Goal: Task Accomplishment & Management: Manage account settings

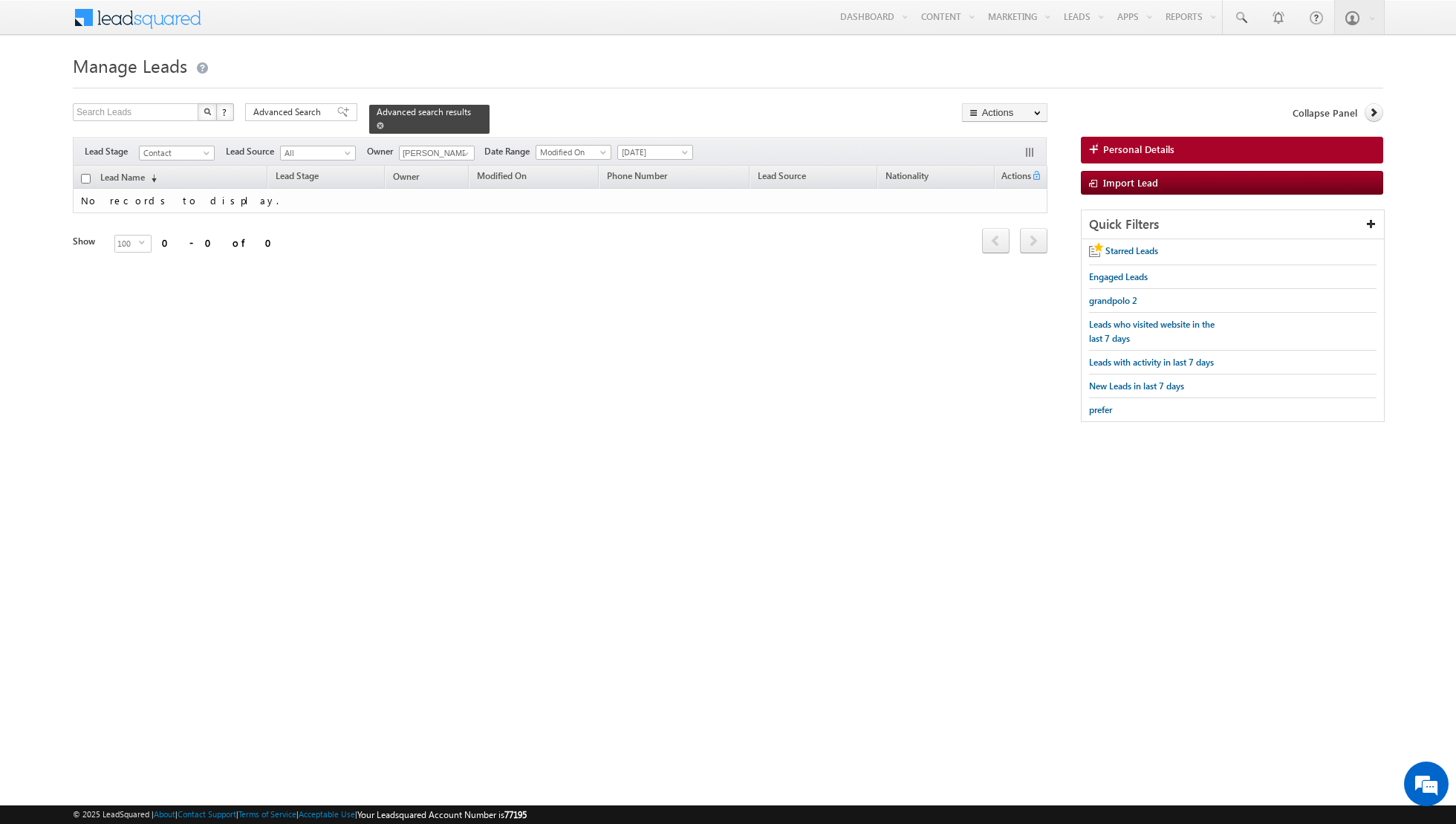
click at [376, 124] on span at bounding box center [380, 126] width 7 height 7
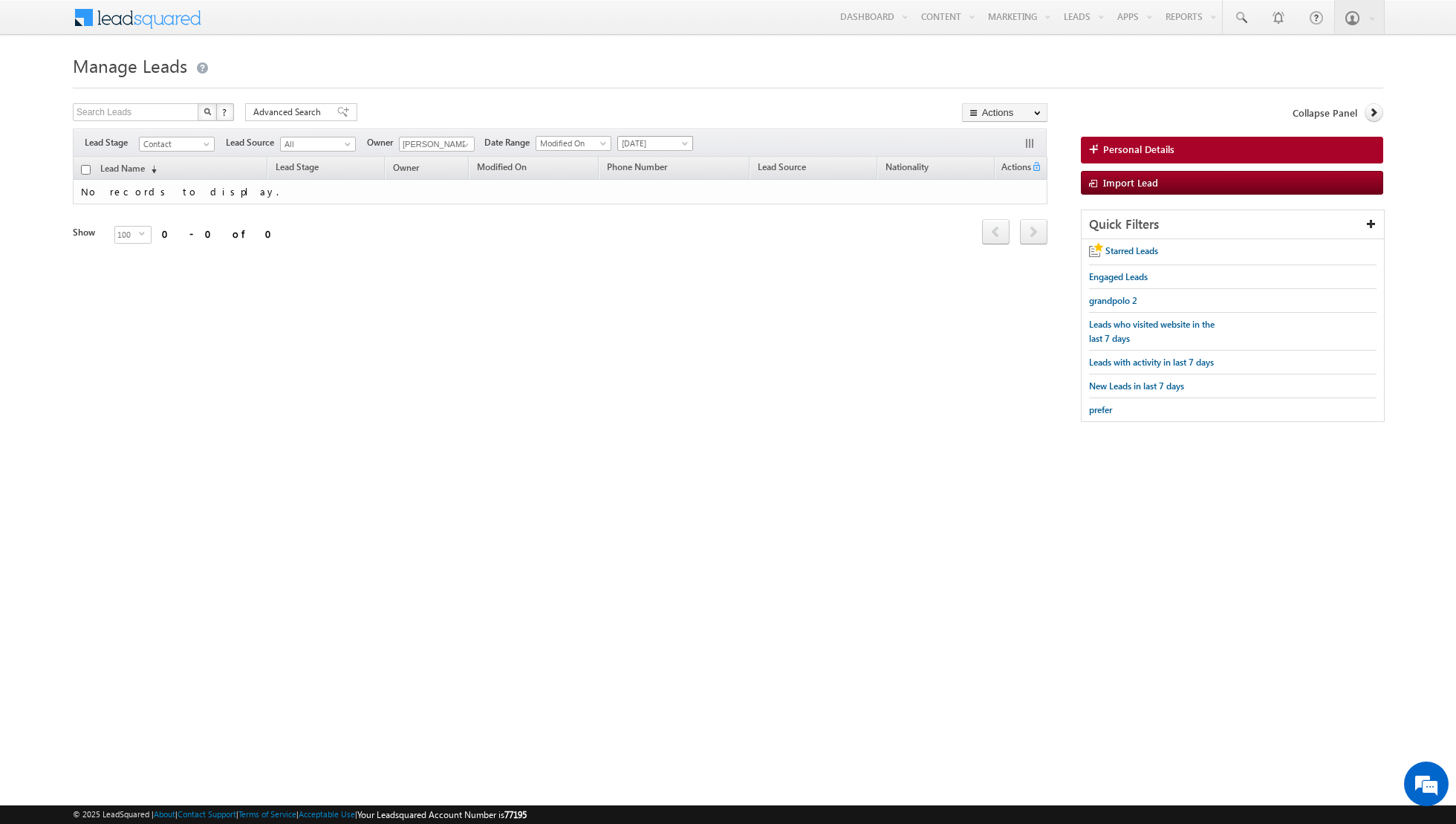
click at [643, 146] on span "[DATE]" at bounding box center [653, 142] width 70 height 13
click at [638, 187] on link "[DATE]" at bounding box center [648, 191] width 75 height 13
click at [625, 140] on span "[DATE]" at bounding box center [653, 142] width 70 height 13
click at [630, 163] on link "All Time" at bounding box center [648, 157] width 75 height 13
click at [466, 149] on span at bounding box center [466, 145] width 12 height 12
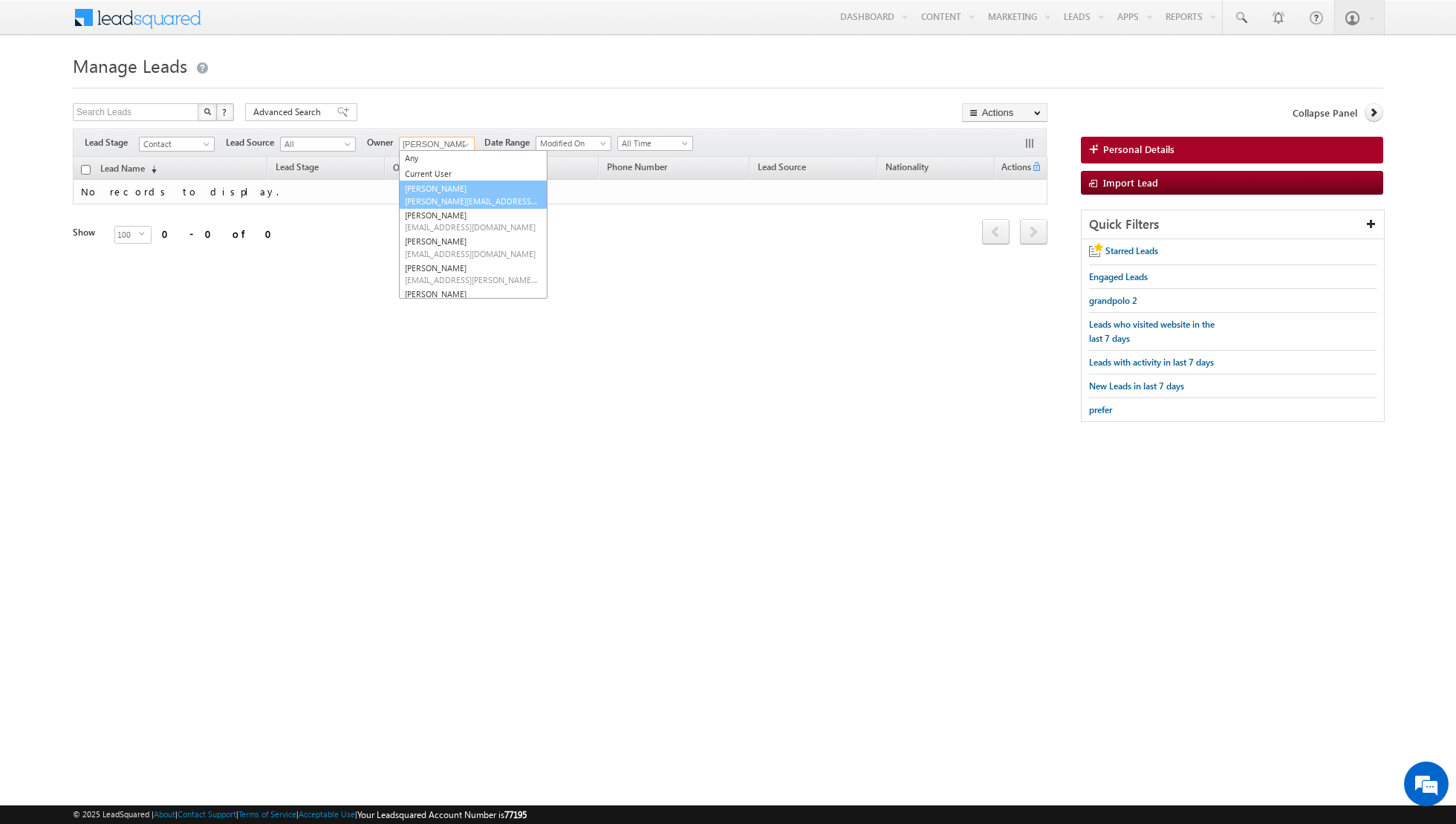
click at [448, 193] on link "[PERSON_NAME] [PERSON_NAME][EMAIL_ADDRESS][DOMAIN_NAME]" at bounding box center [473, 194] width 149 height 28
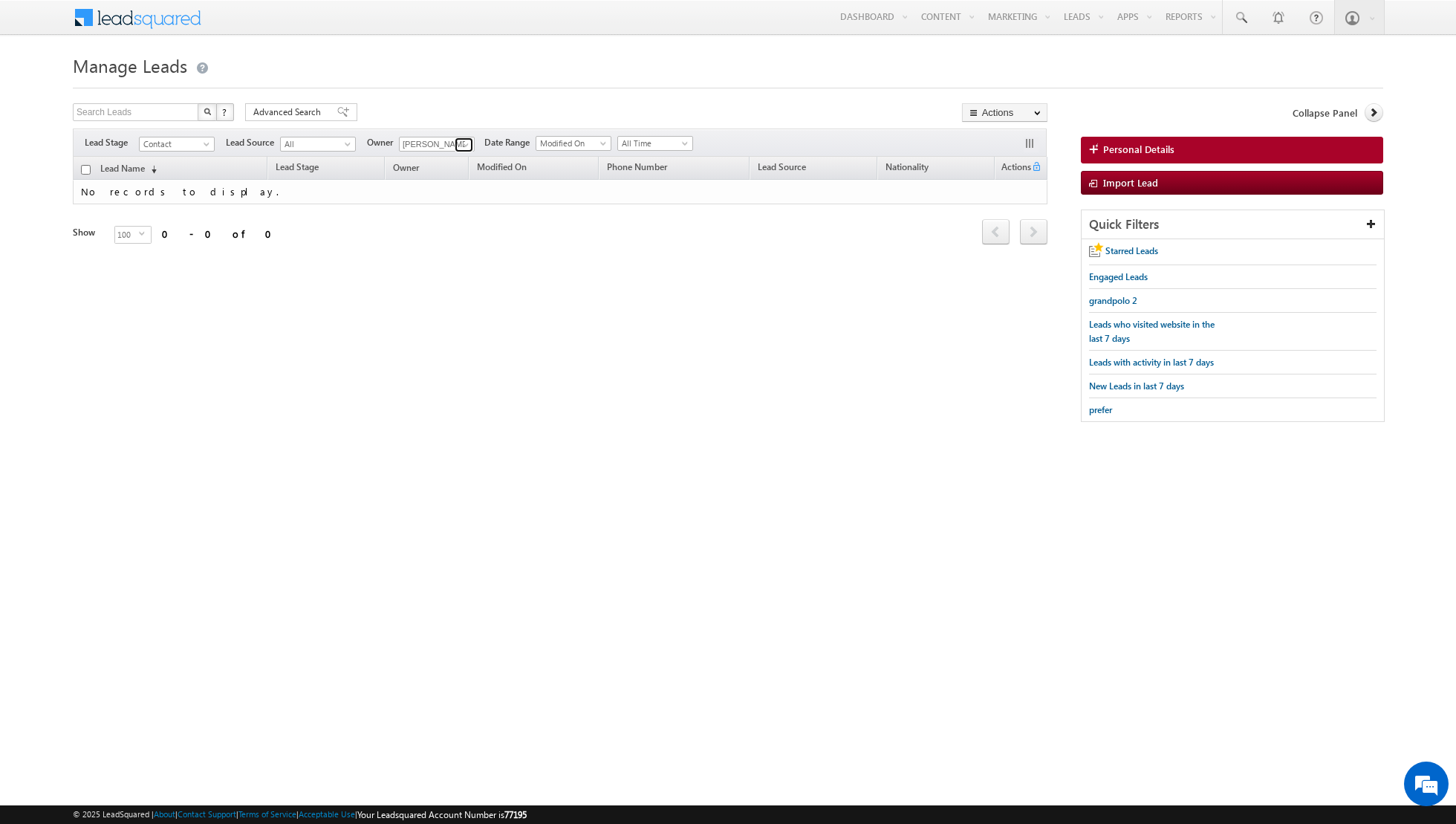
click at [456, 142] on link at bounding box center [463, 144] width 18 height 15
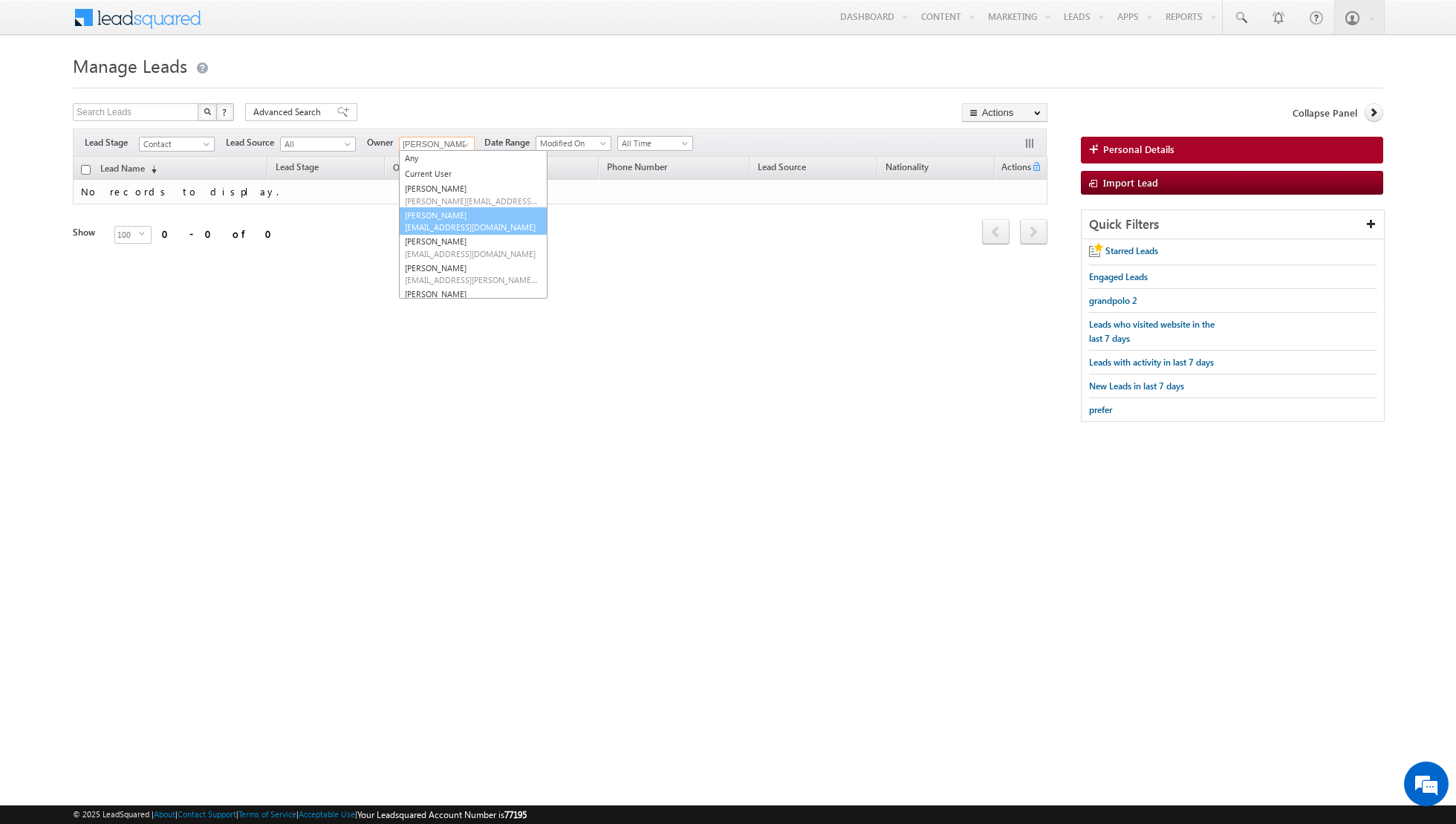
click at [448, 213] on link "[PERSON_NAME] [EMAIL_ADDRESS][DOMAIN_NAME]" at bounding box center [473, 222] width 149 height 28
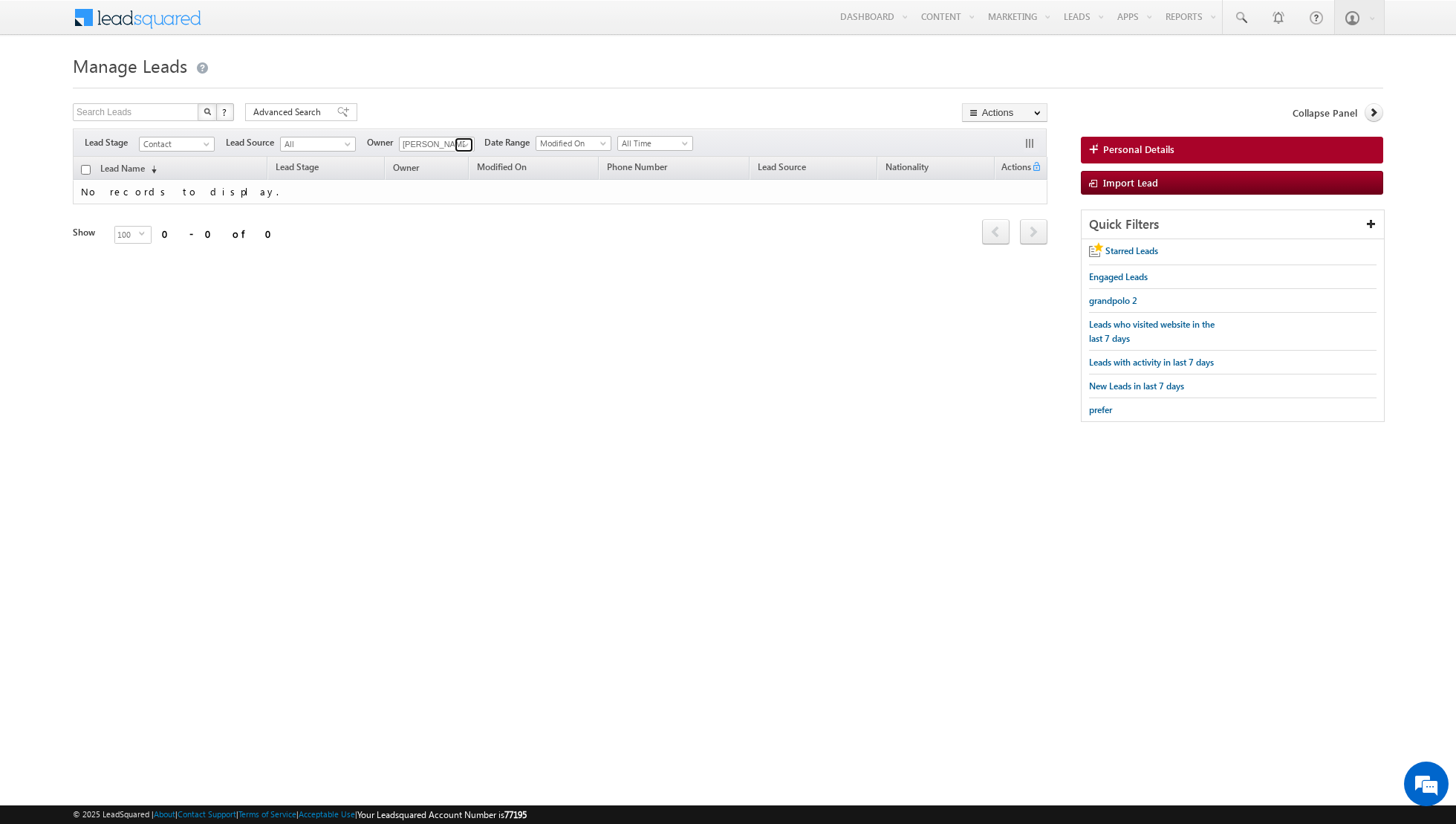
click at [460, 140] on span at bounding box center [466, 145] width 12 height 12
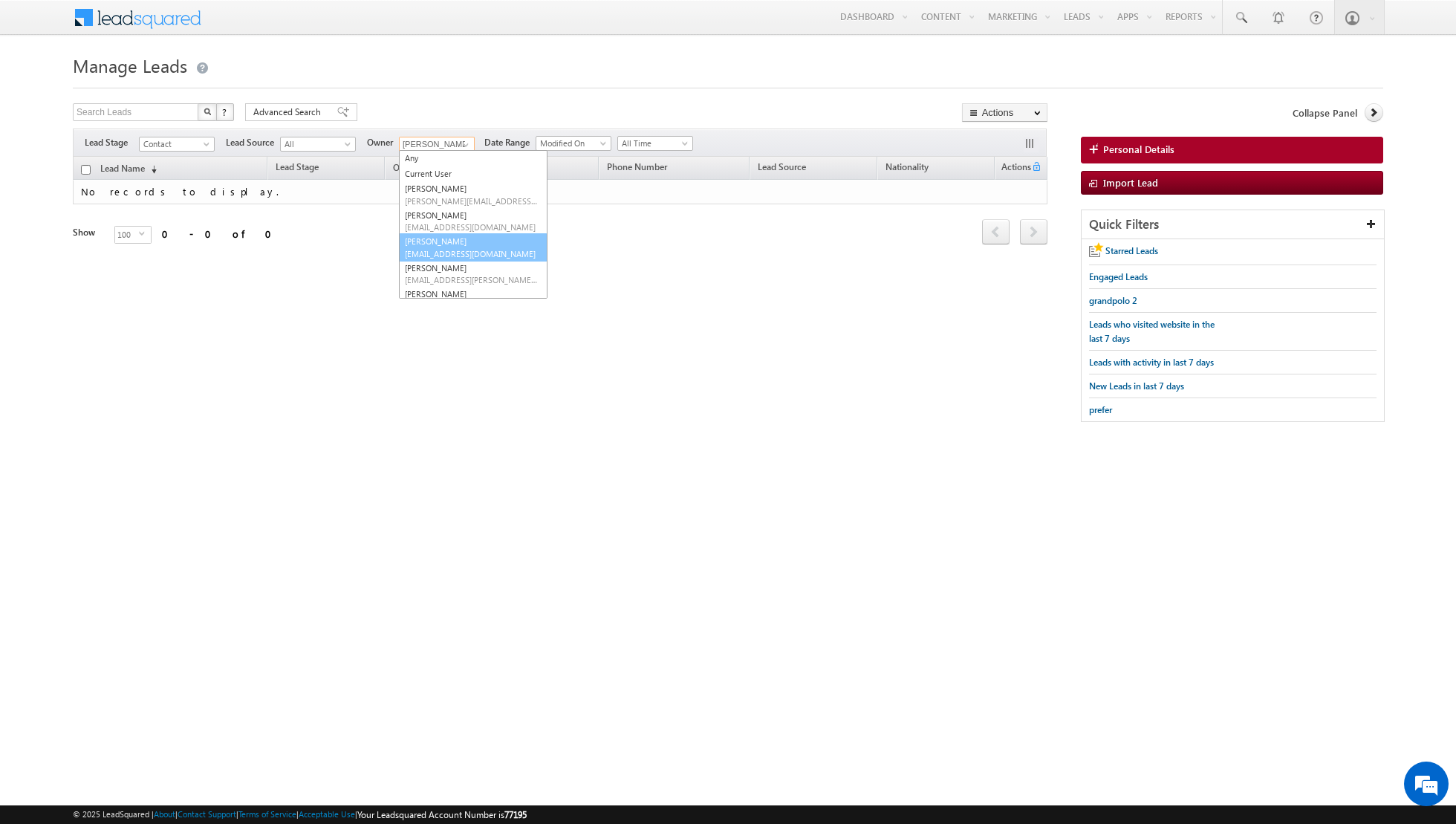
click at [448, 237] on link "[PERSON_NAME] [PERSON_NAME][EMAIL_ADDRESS][DOMAIN_NAME]" at bounding box center [473, 247] width 149 height 28
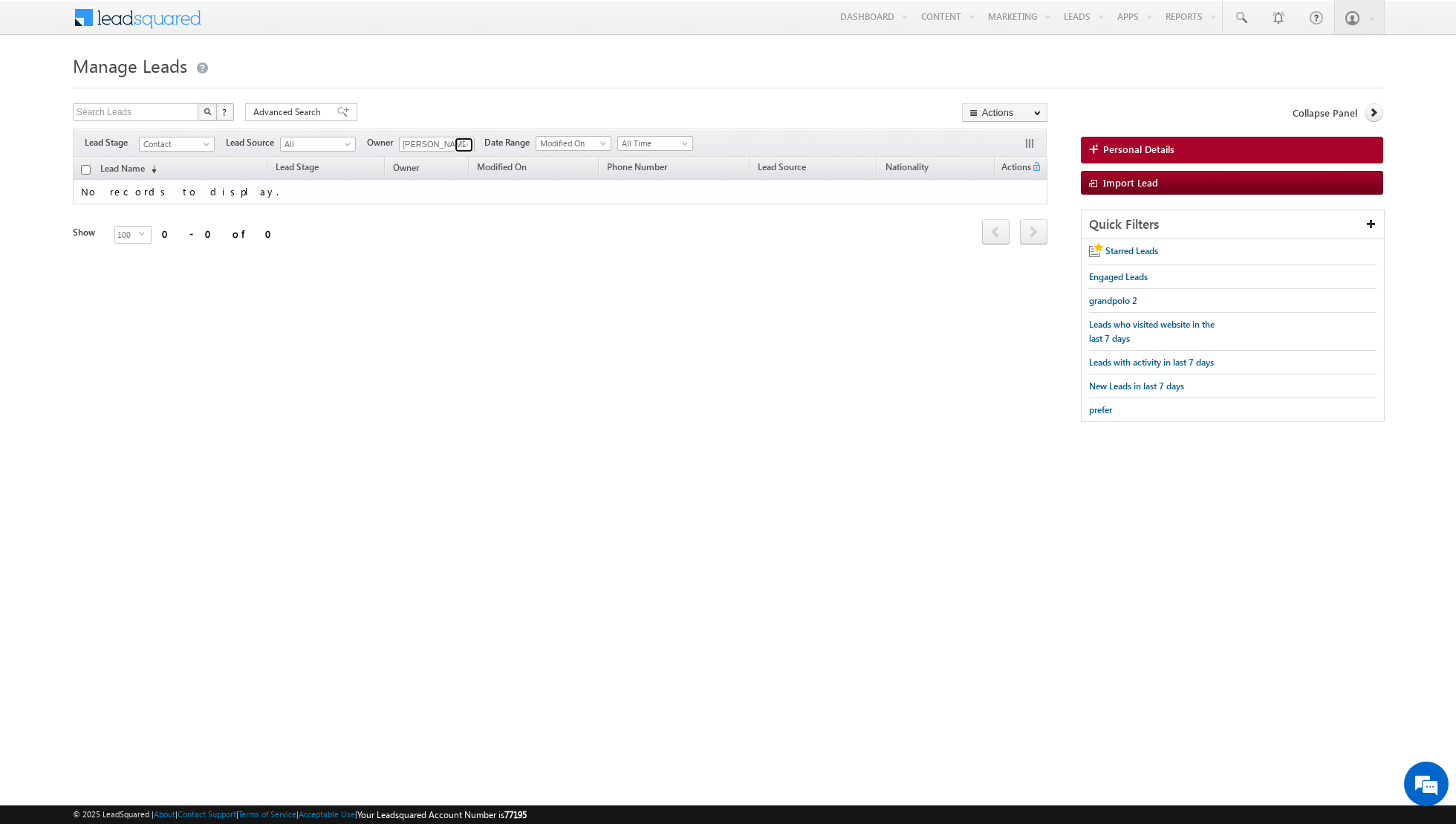
click at [460, 140] on span at bounding box center [466, 145] width 12 height 12
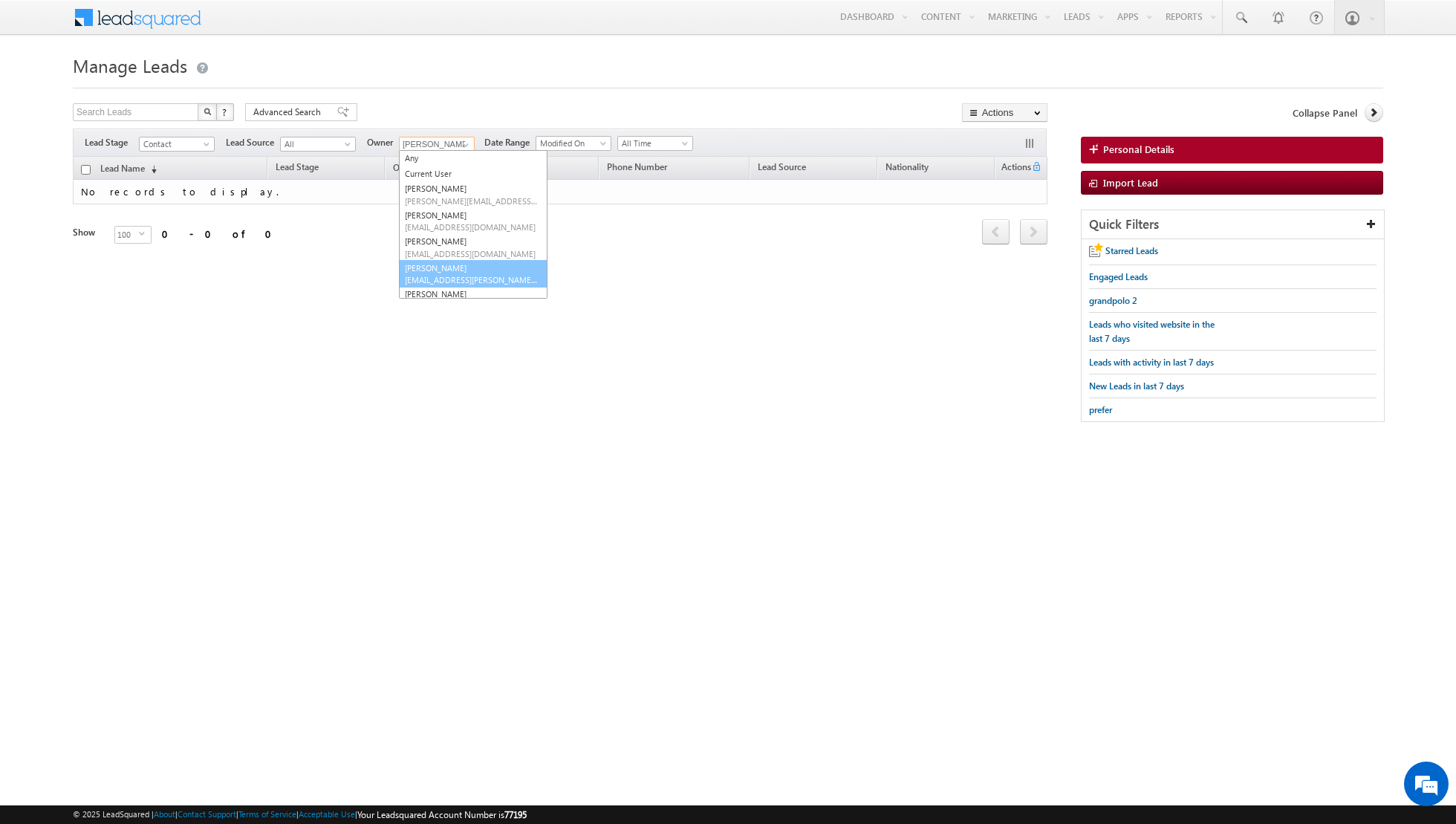
click at [445, 268] on link "[PERSON_NAME] [EMAIL_ADDRESS][PERSON_NAME][DOMAIN_NAME]" at bounding box center [473, 274] width 149 height 28
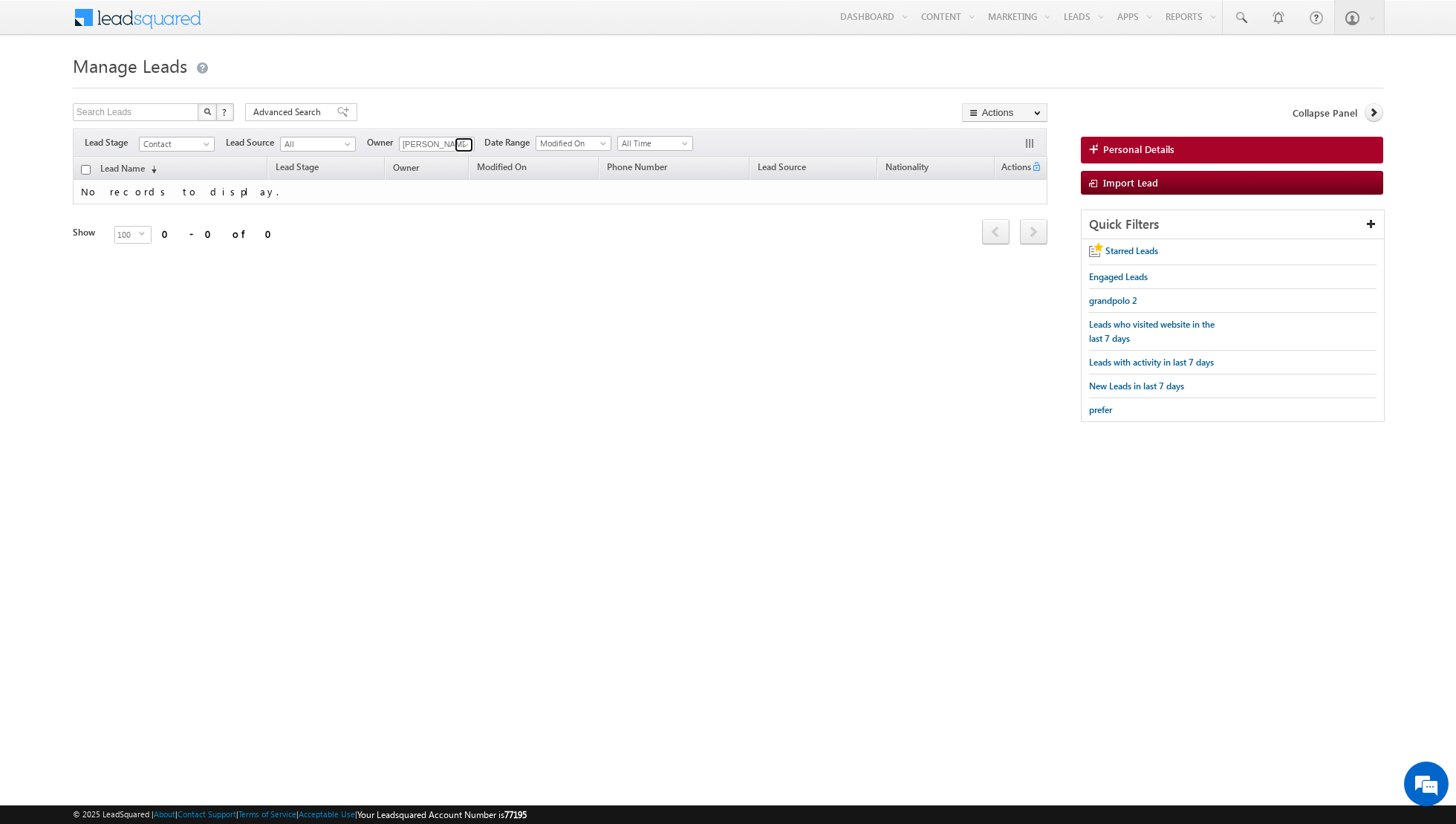
click at [463, 142] on span at bounding box center [466, 145] width 12 height 12
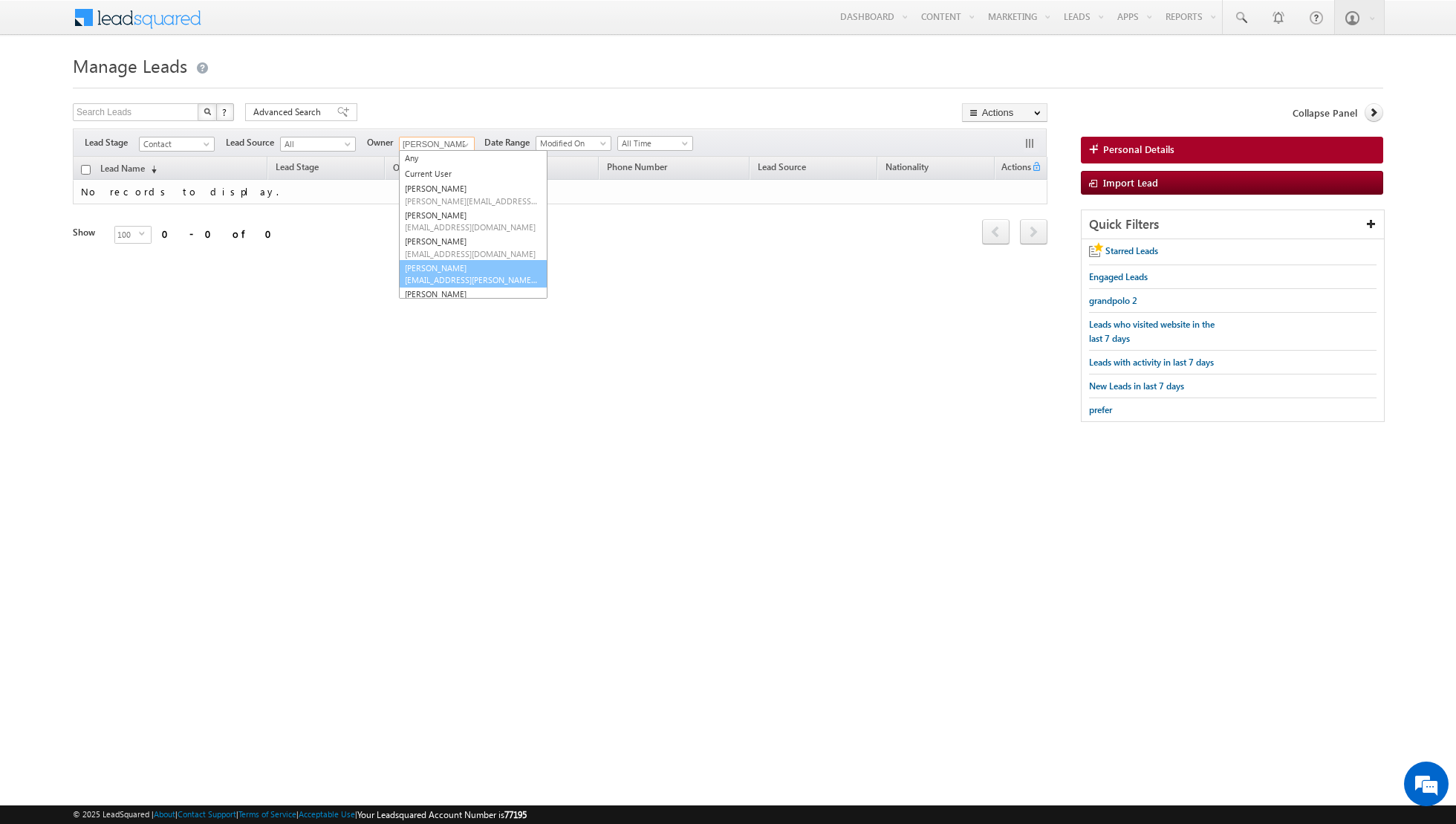
click at [443, 266] on link "[PERSON_NAME] [EMAIL_ADDRESS][PERSON_NAME][DOMAIN_NAME]" at bounding box center [473, 274] width 149 height 28
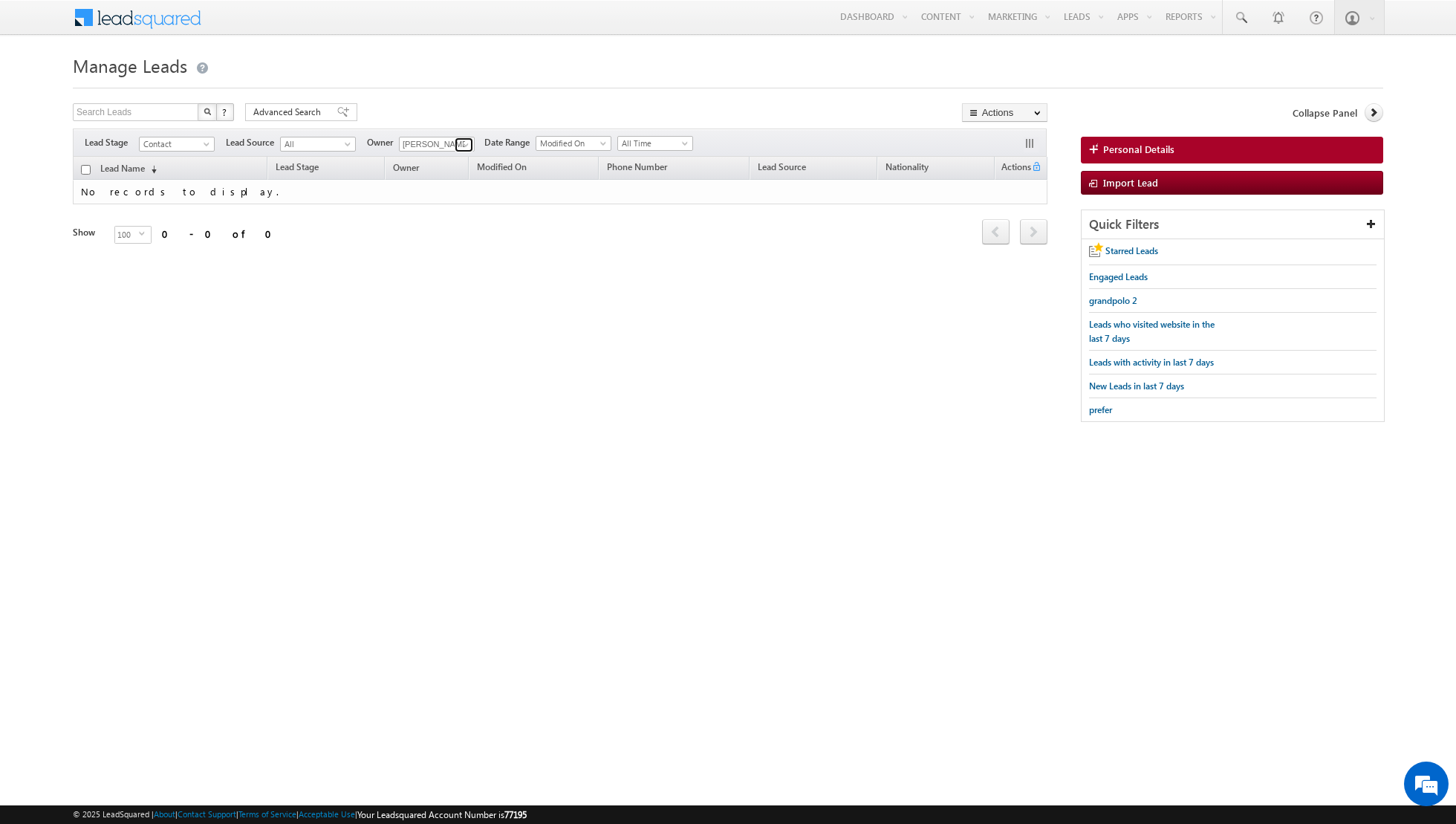
click at [463, 140] on span at bounding box center [466, 145] width 12 height 12
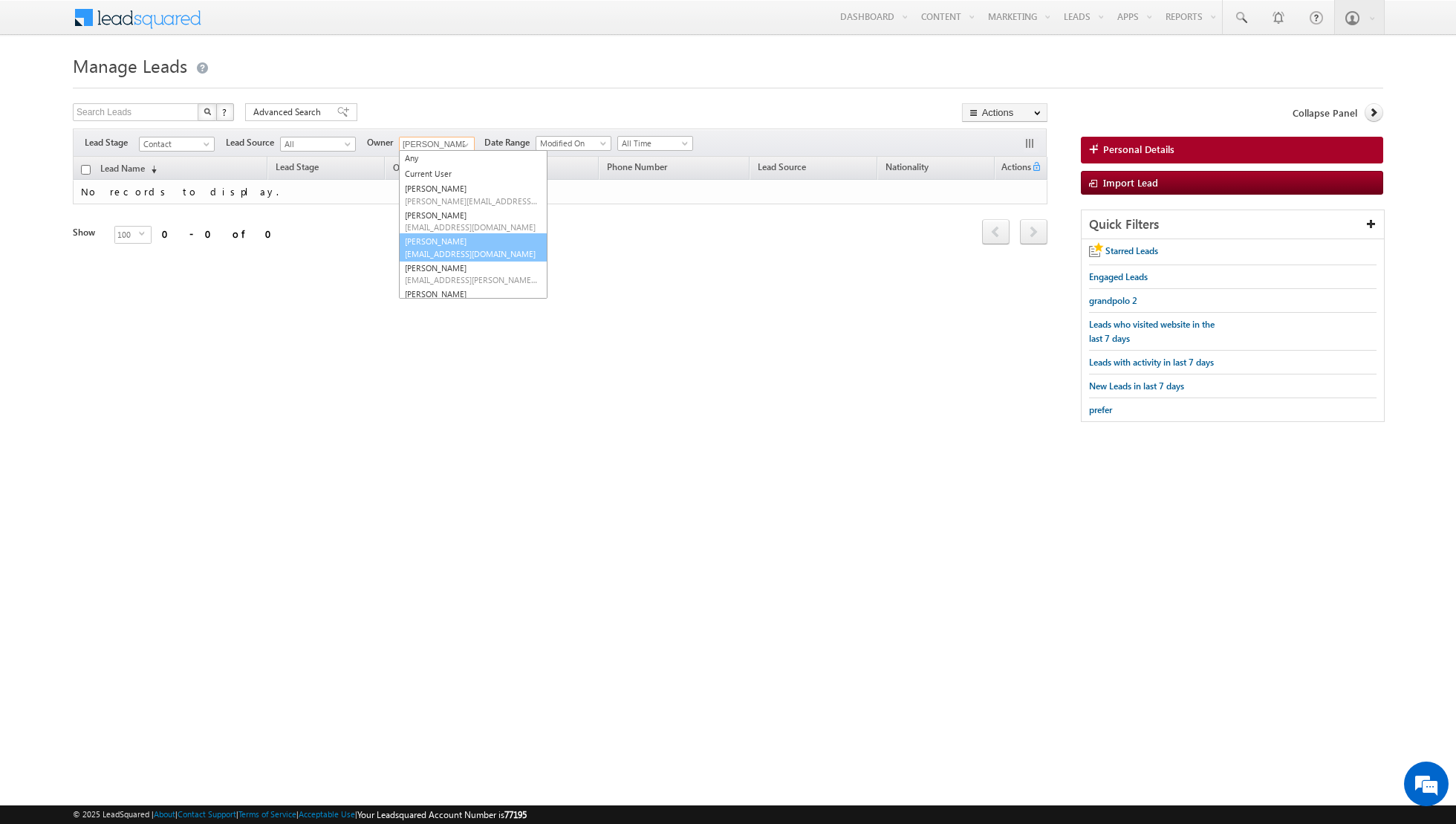
scroll to position [36, 0]
click at [464, 252] on link "[PERSON_NAME] [PERSON_NAME][EMAIL_ADDRESS][DOMAIN_NAME]" at bounding box center [473, 264] width 149 height 28
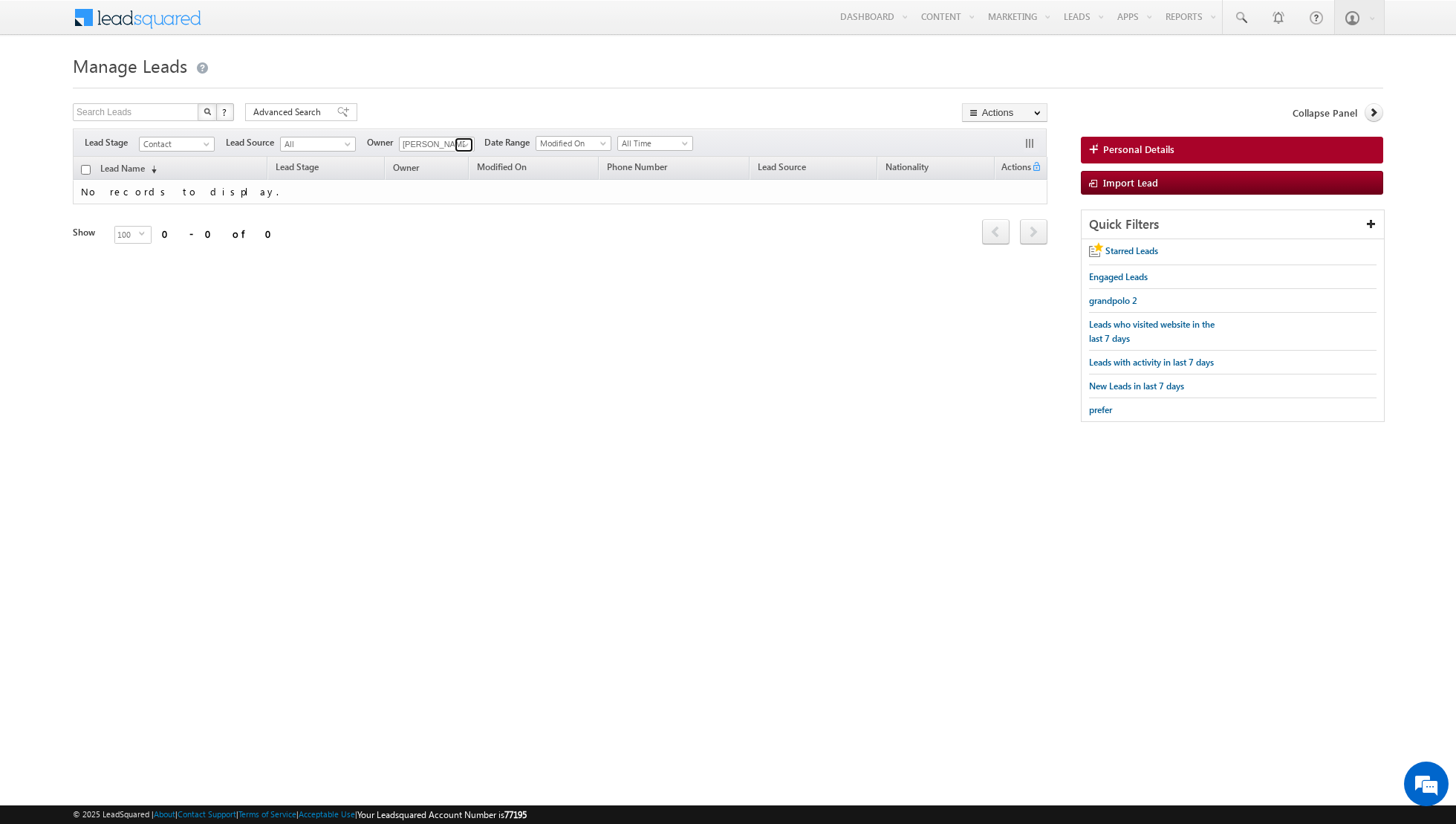
click at [460, 144] on span at bounding box center [466, 145] width 12 height 12
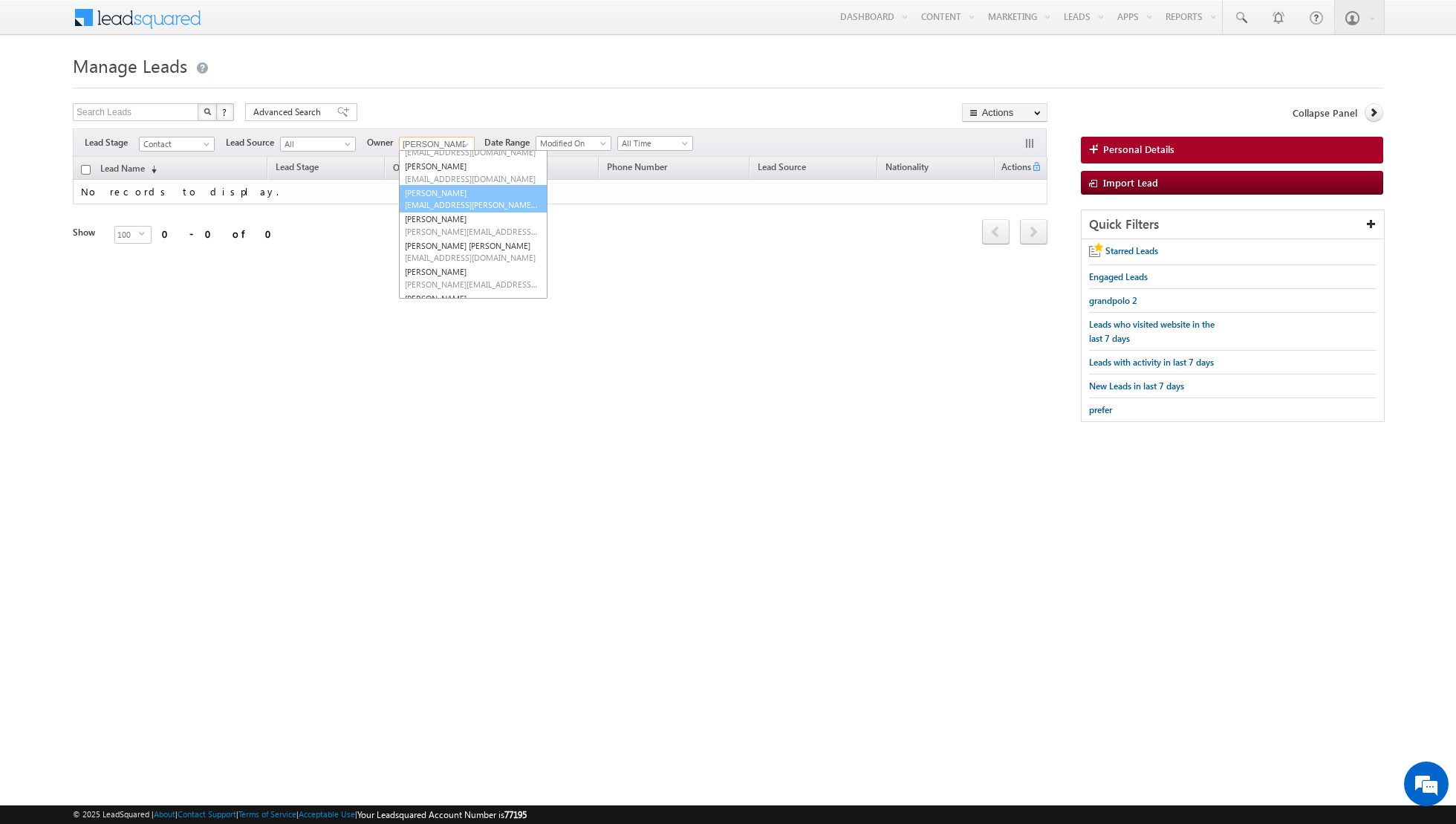
scroll to position [79, 0]
click at [462, 248] on span "[EMAIL_ADDRESS][DOMAIN_NAME]" at bounding box center [471, 253] width 134 height 11
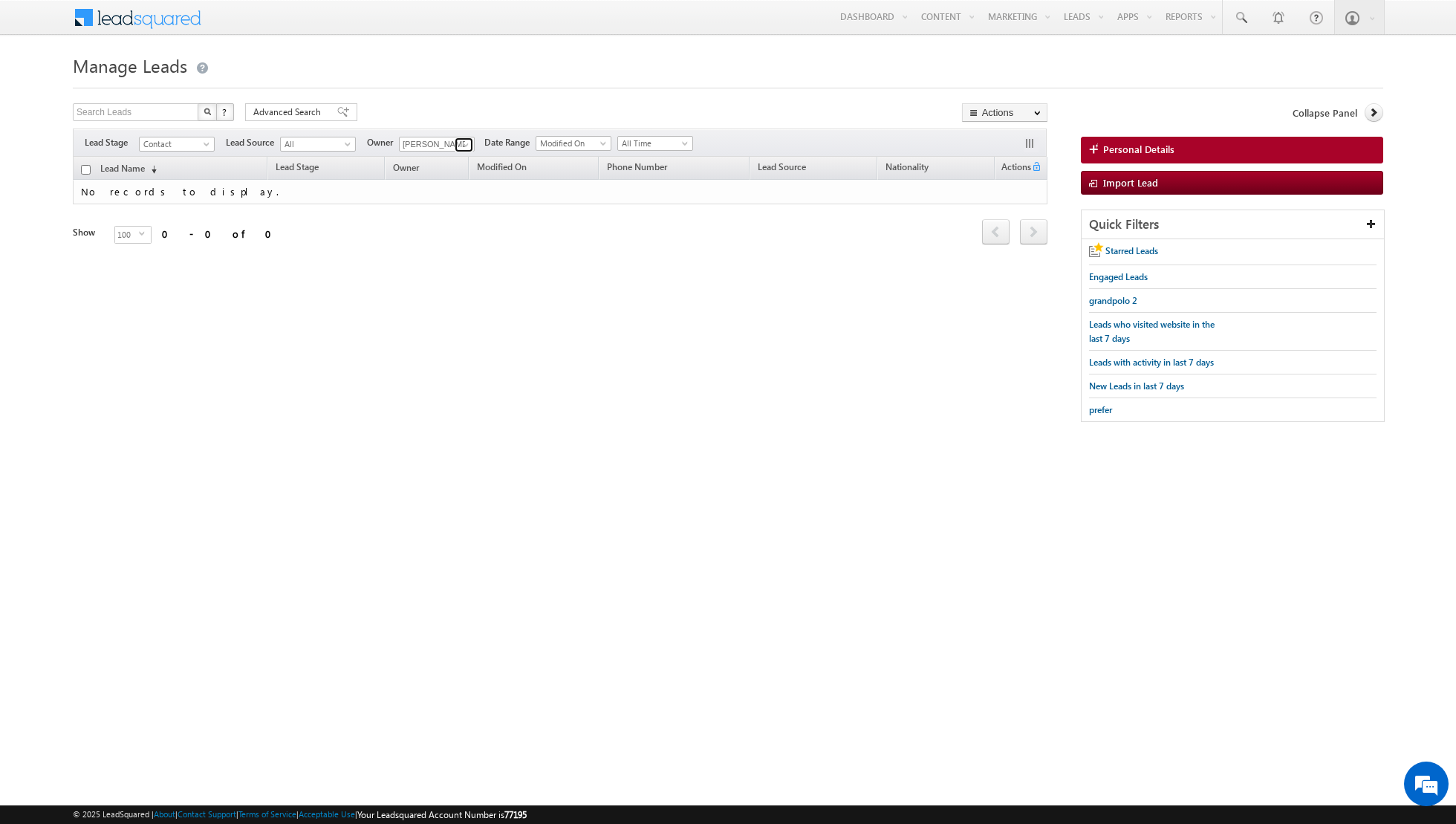
click at [462, 142] on span at bounding box center [466, 145] width 12 height 12
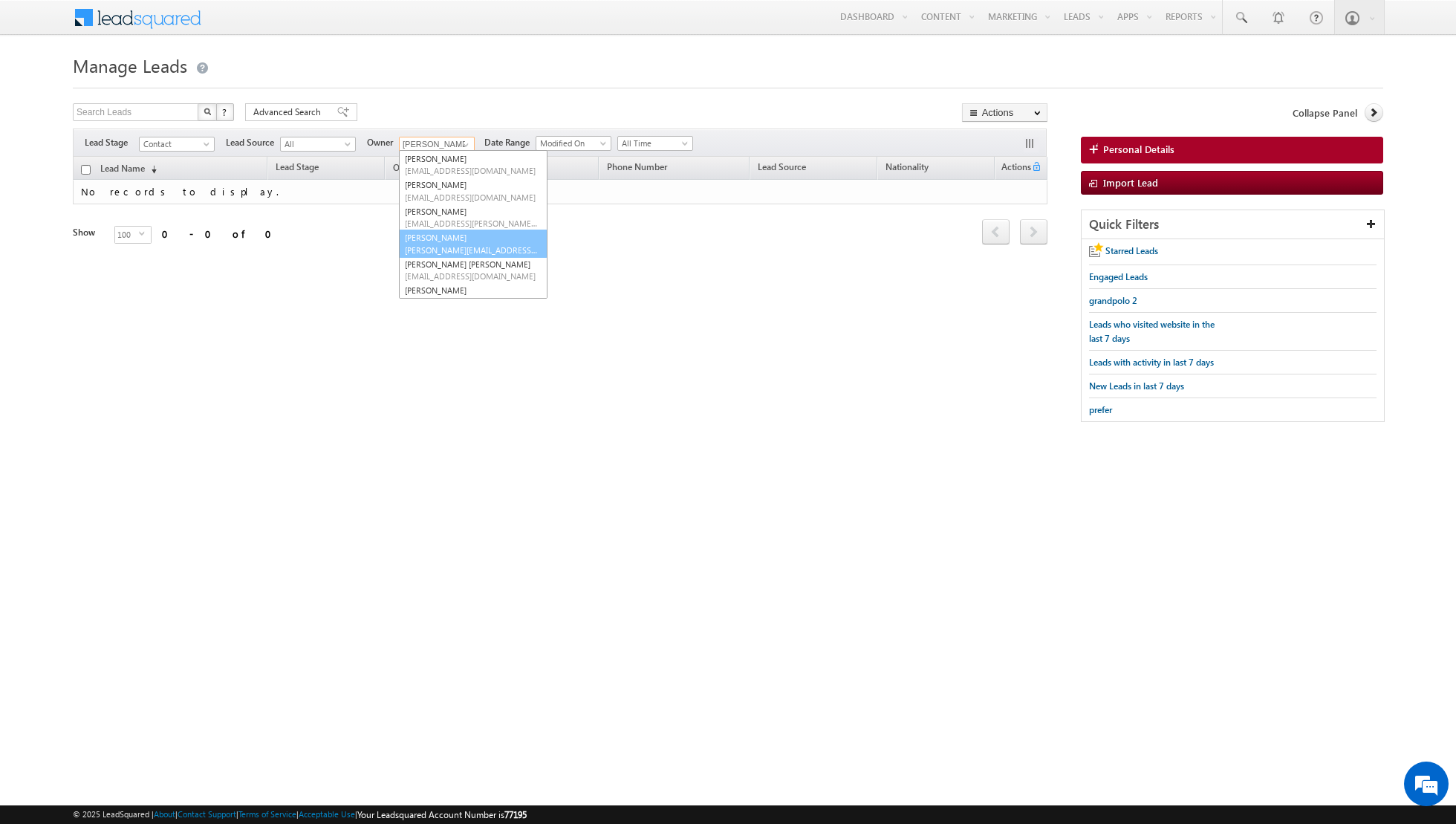
scroll to position [120, 0]
click at [453, 230] on link "[PERSON_NAME] [PERSON_NAME][EMAIL_ADDRESS][PERSON_NAME][DOMAIN_NAME]" at bounding box center [473, 232] width 149 height 28
type input "[PERSON_NAME]"
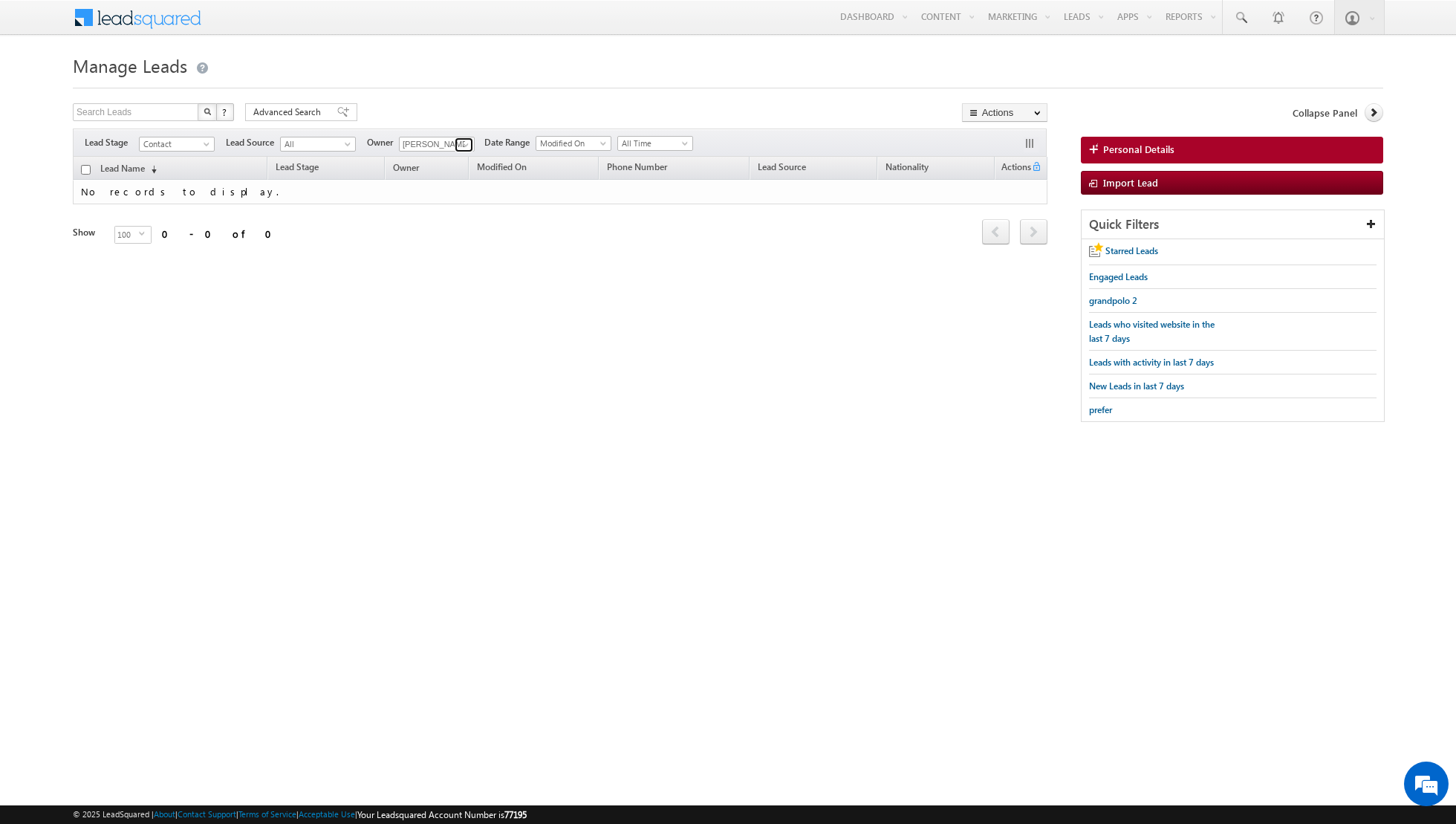
click at [455, 144] on link at bounding box center [463, 144] width 18 height 15
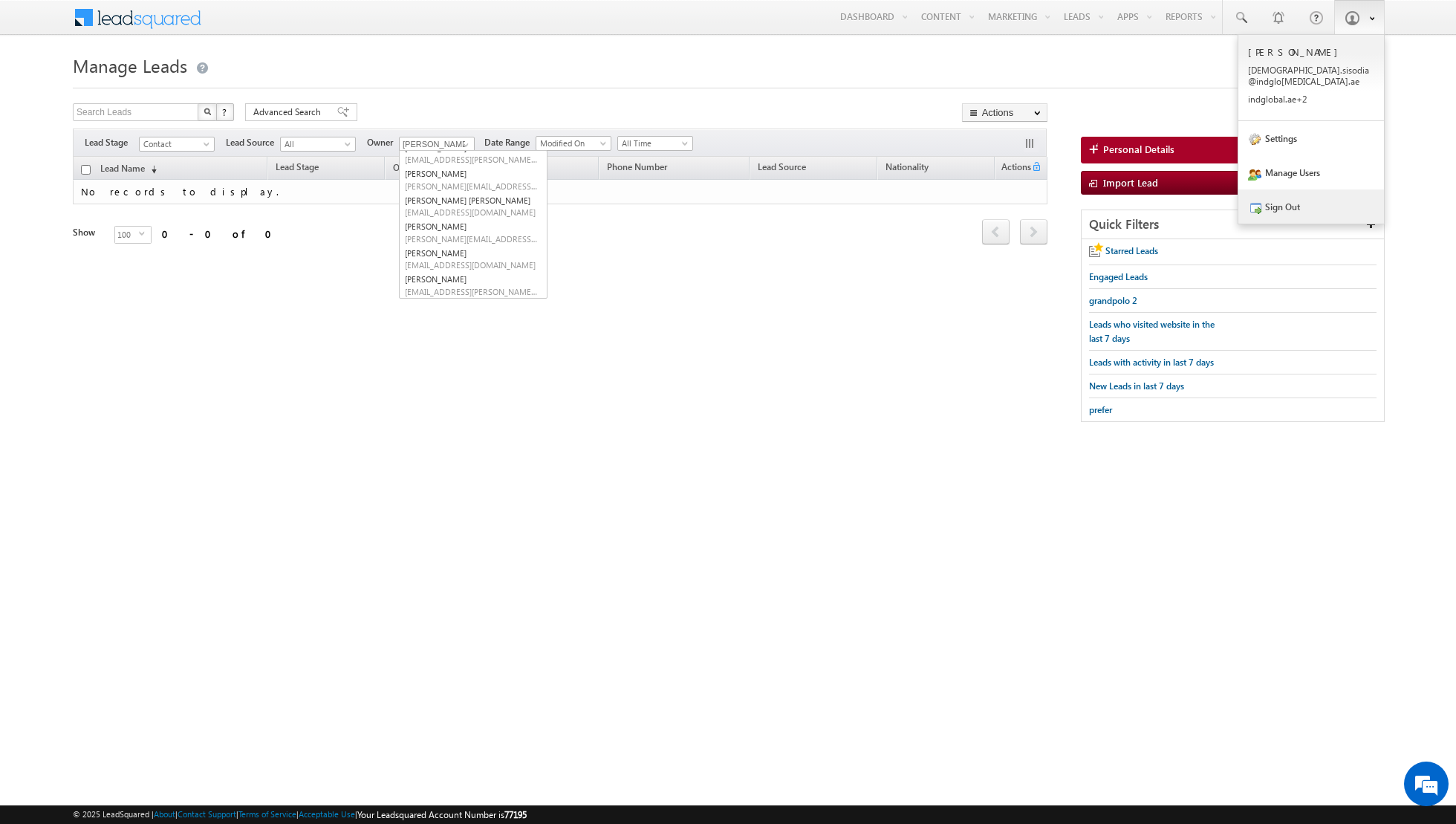
click at [1291, 193] on link "Sign Out" at bounding box center [1311, 206] width 146 height 34
